Goal: Task Accomplishment & Management: Manage account settings

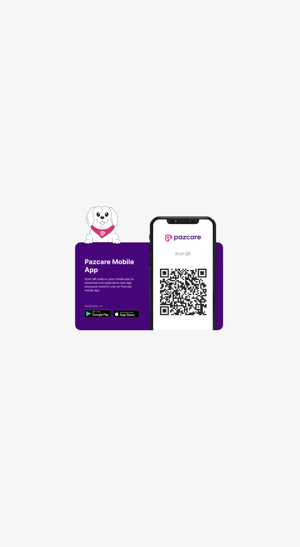
click at [194, 295] on img at bounding box center [150, 273] width 150 height 134
click at [183, 335] on img at bounding box center [150, 273] width 150 height 134
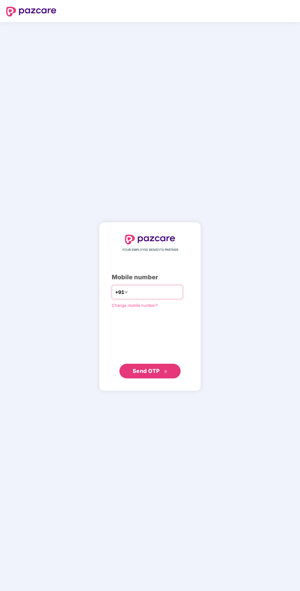
click at [155, 295] on input "number" at bounding box center [154, 292] width 50 height 10
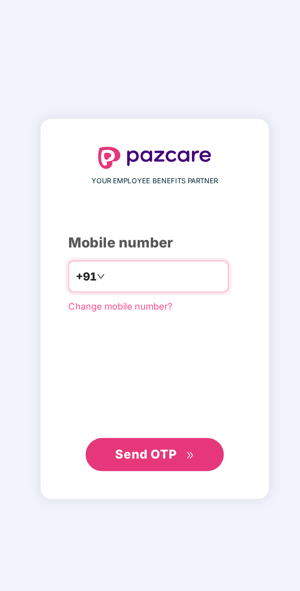
type input "**********"
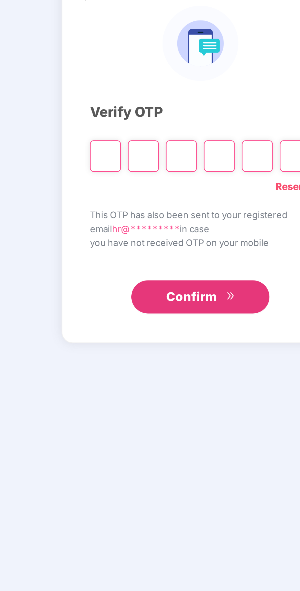
type input "*"
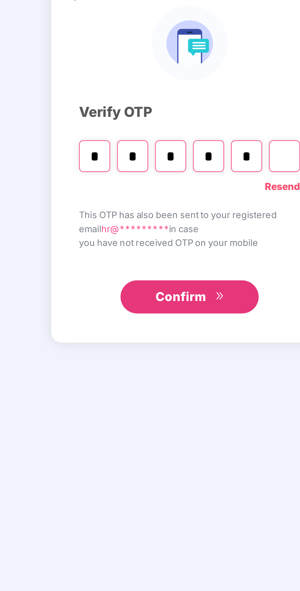
type input "*"
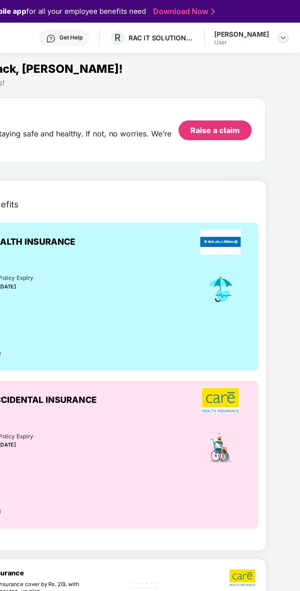
click at [291, 23] on img at bounding box center [288, 24] width 5 height 5
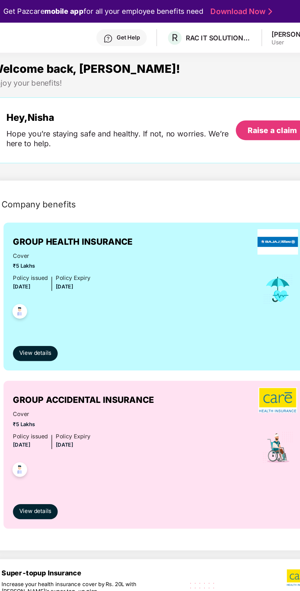
click at [211, 23] on div "RAC IT SOLUTIONS PRIVATE LIMITED" at bounding box center [209, 25] width 43 height 6
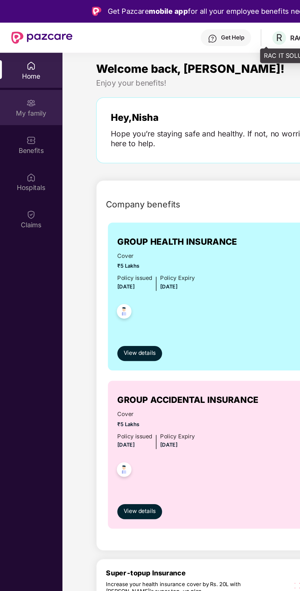
click at [25, 71] on div "My family" at bounding box center [20, 74] width 40 height 6
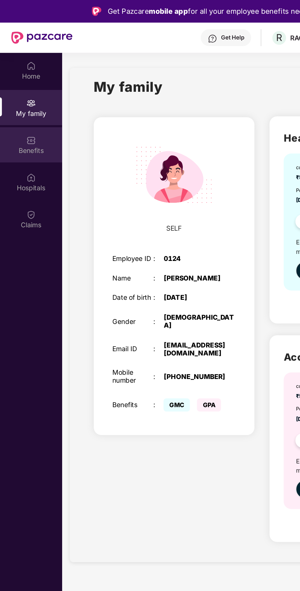
click at [18, 95] on div "Benefits" at bounding box center [20, 98] width 40 height 6
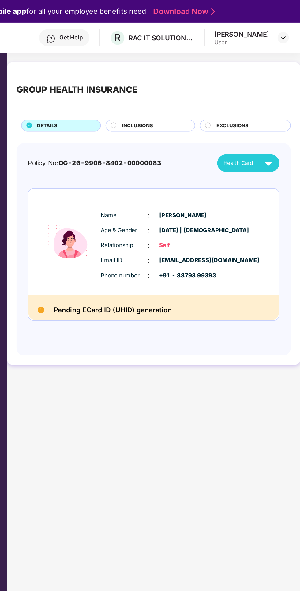
click at [284, 8] on div "Get Pazcare mobile app for all your employee benefits need Download Now" at bounding box center [150, 7] width 300 height 15
